Goal: Contribute content

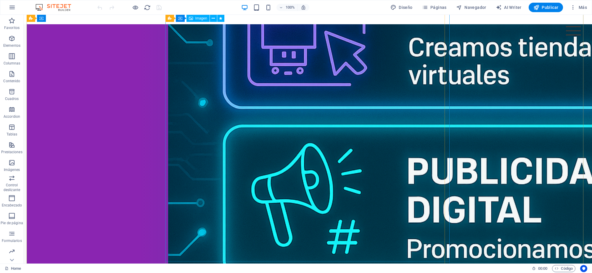
scroll to position [666, 0]
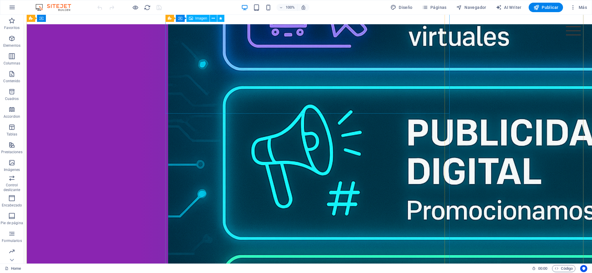
click at [264, 103] on figure at bounding box center [308, 109] width 280 height 853
click at [274, 104] on figure at bounding box center [308, 109] width 280 height 853
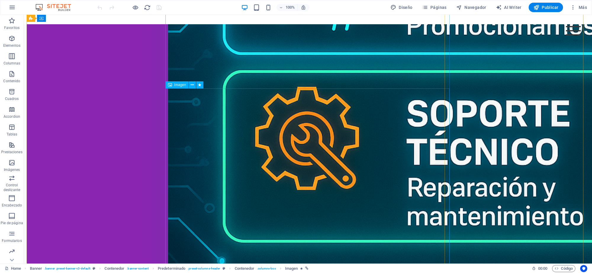
scroll to position [1000, 0]
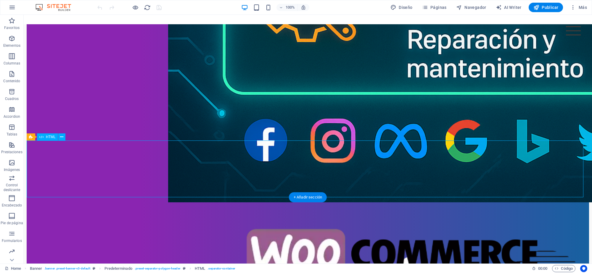
drag, startPoint x: 292, startPoint y: 153, endPoint x: 316, endPoint y: 154, distance: 24.6
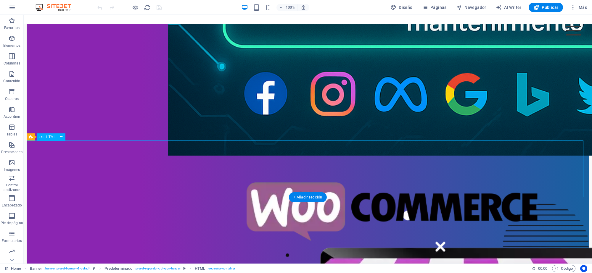
scroll to position [1074, 0]
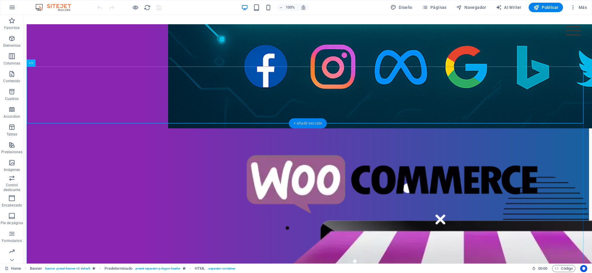
click at [308, 120] on div "+ Añadir sección" at bounding box center [308, 123] width 38 height 10
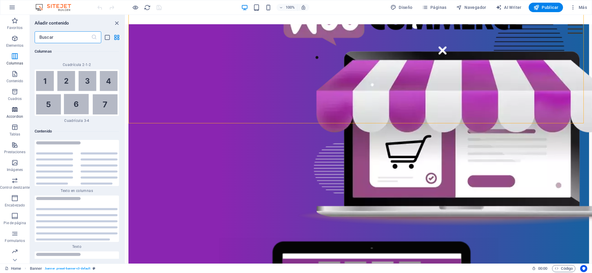
scroll to position [1968, 0]
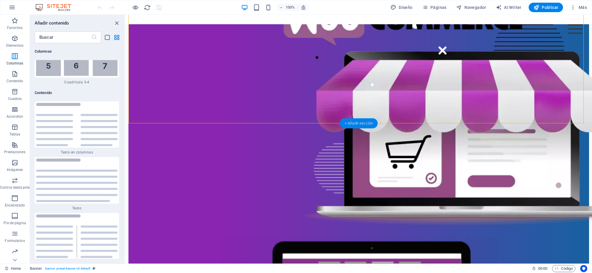
click at [355, 124] on div "+ Añadir sección" at bounding box center [359, 123] width 38 height 10
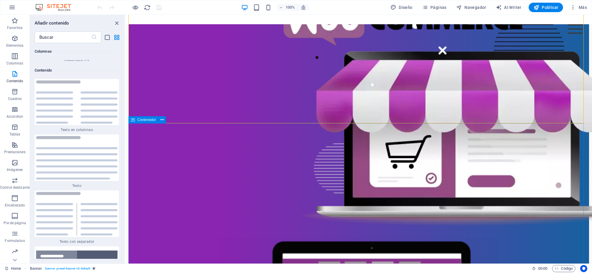
scroll to position [1992, 0]
click at [12, 44] on p "Elementos" at bounding box center [14, 45] width 17 height 5
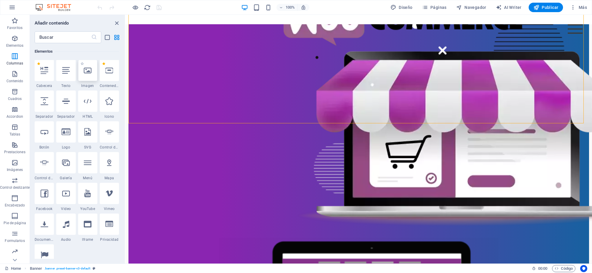
scroll to position [112, 0]
drag, startPoint x: 87, startPoint y: 104, endPoint x: 12, endPoint y: 118, distance: 75.9
click at [87, 104] on icon at bounding box center [88, 102] width 8 height 8
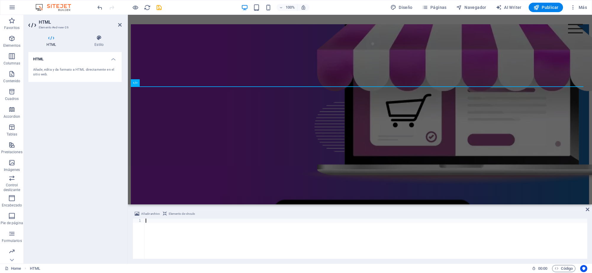
scroll to position [97, 0]
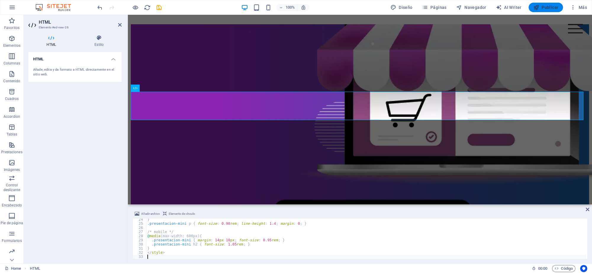
click at [548, 5] on span "Publicar" at bounding box center [546, 7] width 25 height 6
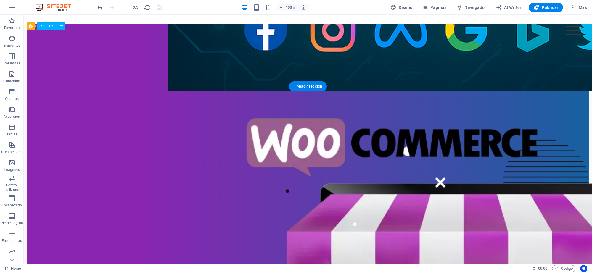
scroll to position [1071, 0]
